Goal: Browse casually: Explore the website without a specific task or goal

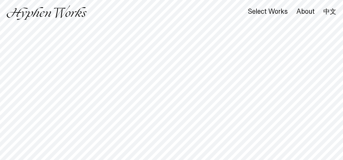
click at [227, 12] on div "Select Works About 中文" at bounding box center [171, 12] width 343 height 25
click at [309, 14] on div "About" at bounding box center [306, 12] width 18 height 8
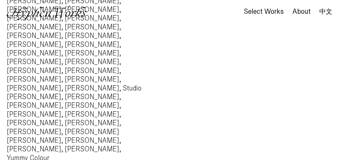
scroll to position [618, 0]
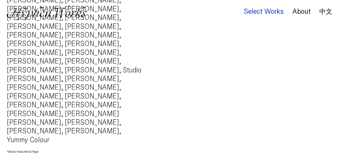
click at [270, 14] on div "Select Works" at bounding box center [264, 12] width 40 height 8
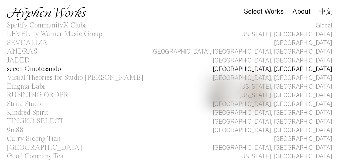
scroll to position [43, 0]
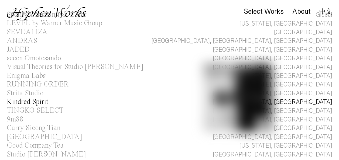
click at [307, 100] on div "[GEOGRAPHIC_DATA], [GEOGRAPHIC_DATA]" at bounding box center [273, 102] width 120 height 9
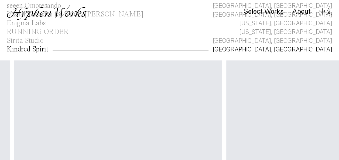
scroll to position [0, 316]
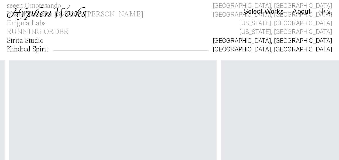
click at [249, 40] on link "Strita Studio Los Angeles, CA" at bounding box center [169, 41] width 339 height 9
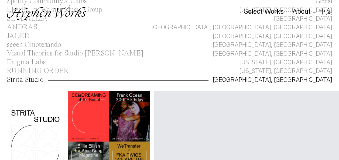
scroll to position [87, 0]
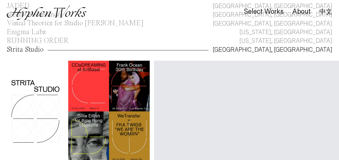
click at [255, 53] on link "Strita Studio Los Angeles, CA" at bounding box center [169, 50] width 339 height 9
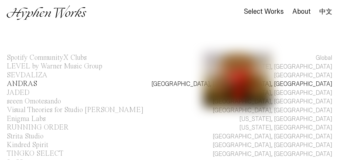
click at [292, 82] on div "LA, Seoul, Toronto" at bounding box center [242, 84] width 181 height 9
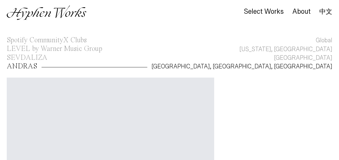
scroll to position [35, 0]
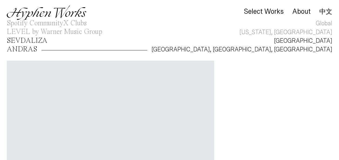
click at [328, 41] on div "Amsterdam" at bounding box center [303, 41] width 58 height 9
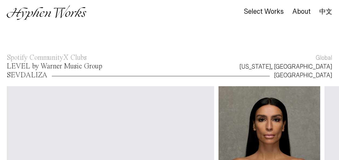
scroll to position [26, 0]
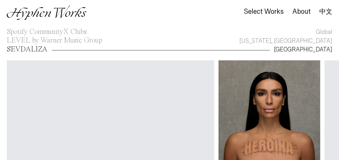
click at [294, 54] on div "Your browser does not support the video tag. Your browser does not support the …" at bounding box center [169, 111] width 339 height 115
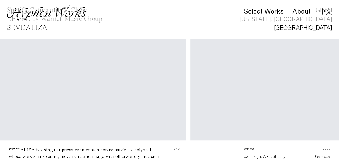
scroll to position [37, 0]
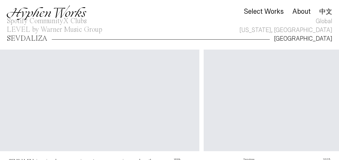
scroll to position [0, 346]
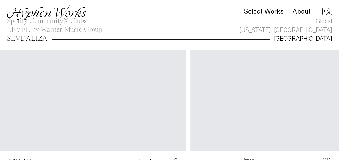
click at [322, 156] on div "Your browser does not support the video tag. Your browser does not support the …" at bounding box center [169, 100] width 339 height 115
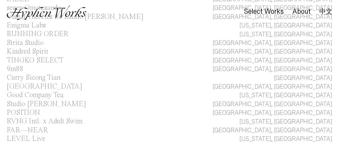
scroll to position [274, 0]
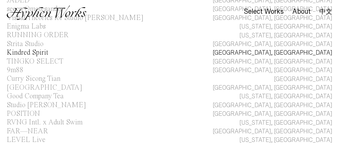
click at [35, 53] on div "Kindred Spirit" at bounding box center [28, 52] width 42 height 7
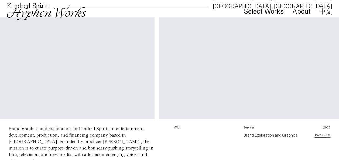
scroll to position [0, 172]
